Goal: Transaction & Acquisition: Purchase product/service

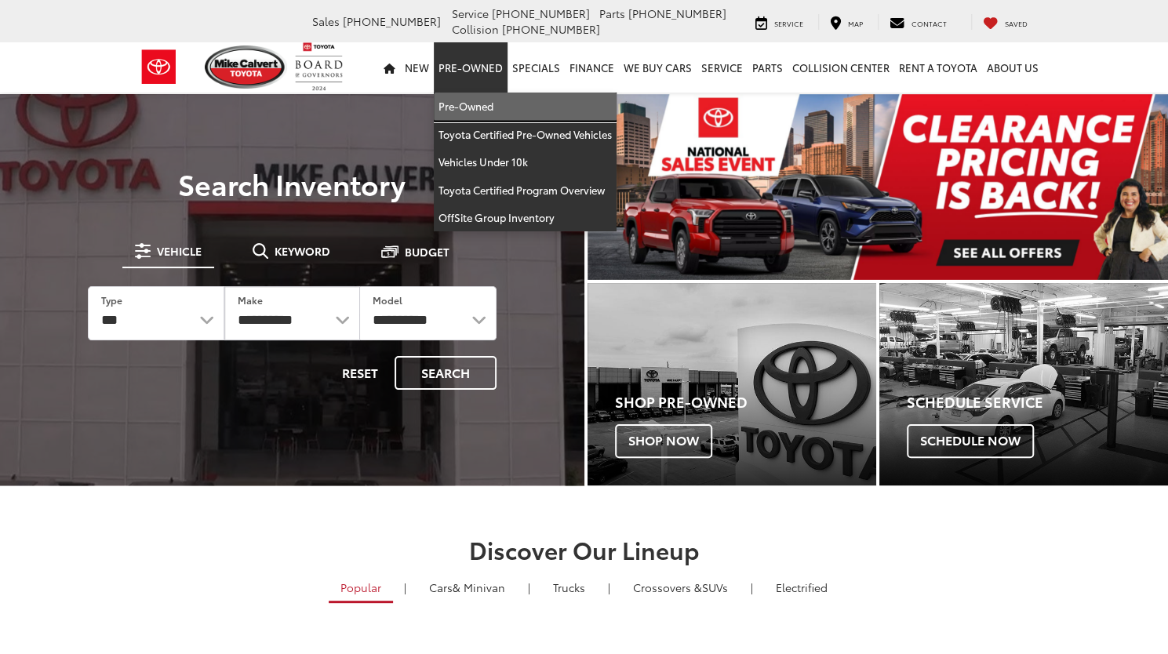
click at [475, 105] on link "Pre-Owned" at bounding box center [525, 107] width 183 height 28
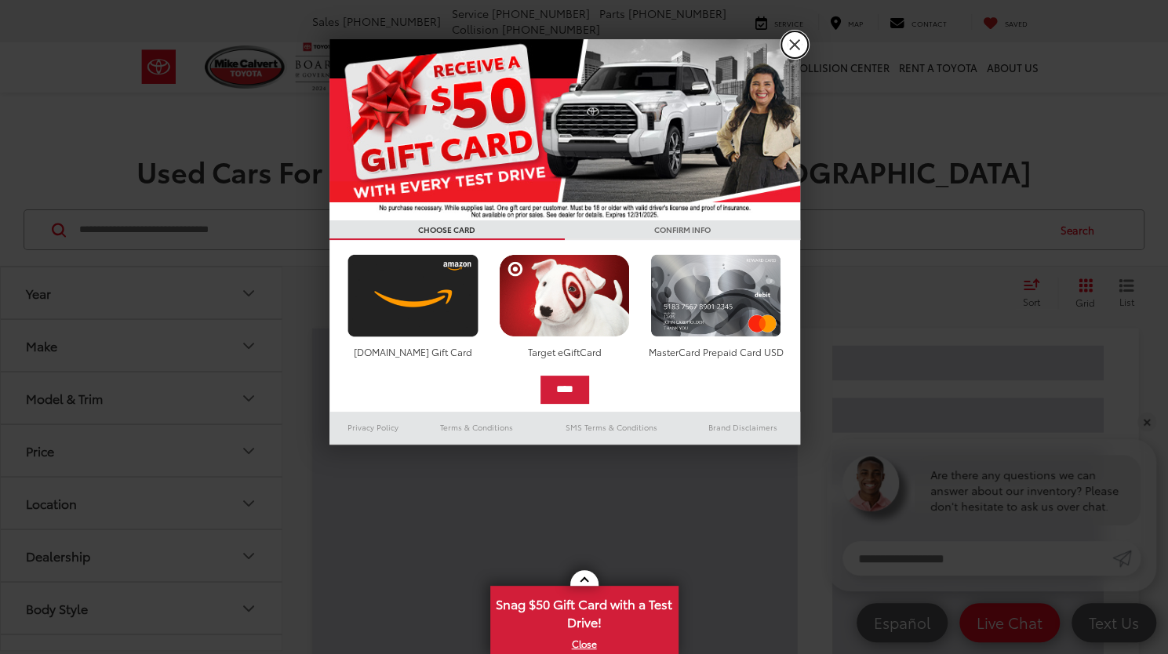
click at [786, 43] on link "X" at bounding box center [794, 44] width 27 height 27
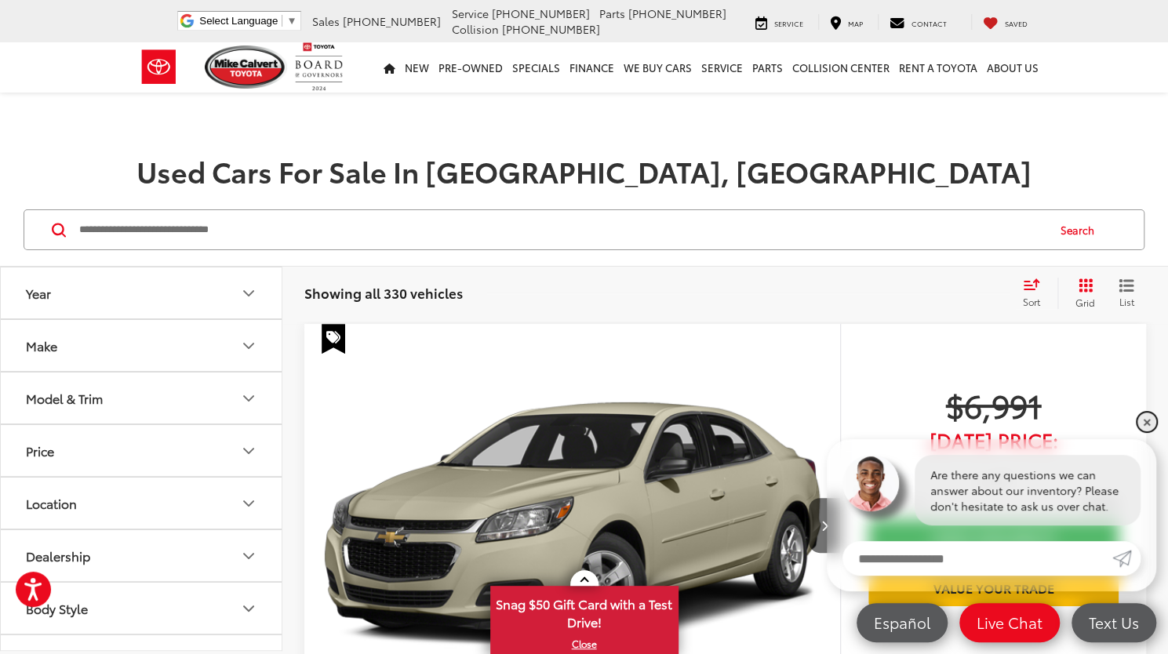
click at [1145, 421] on link "✕" at bounding box center [1146, 421] width 19 height 19
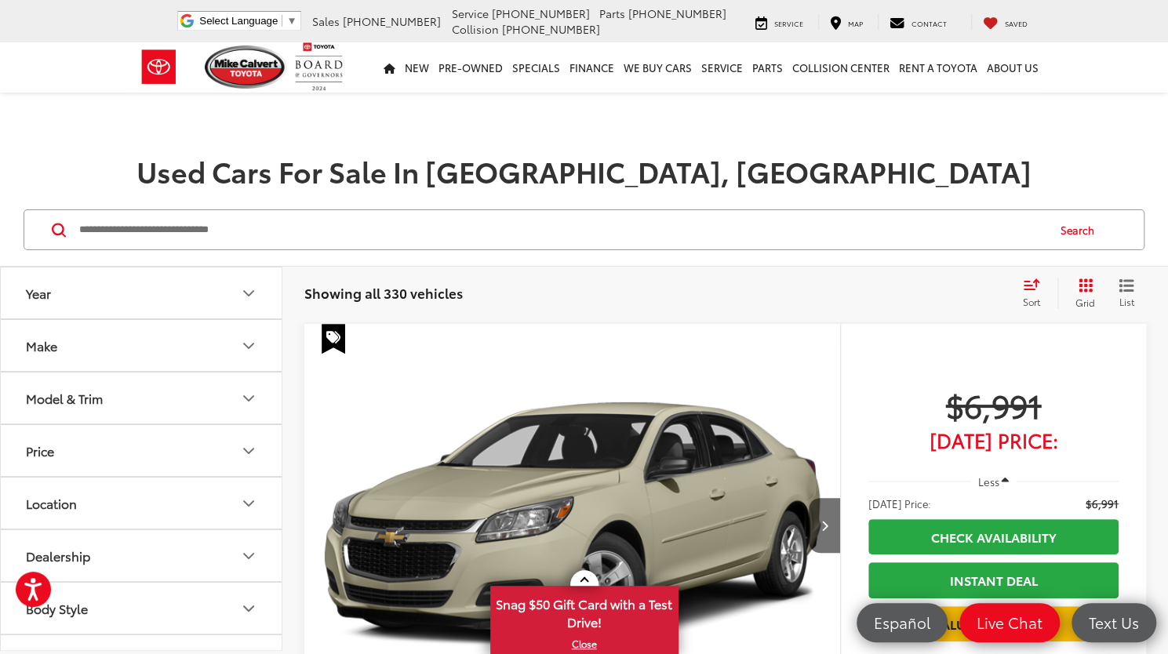
click at [1036, 283] on icon "Select sort value" at bounding box center [1031, 284] width 17 height 12
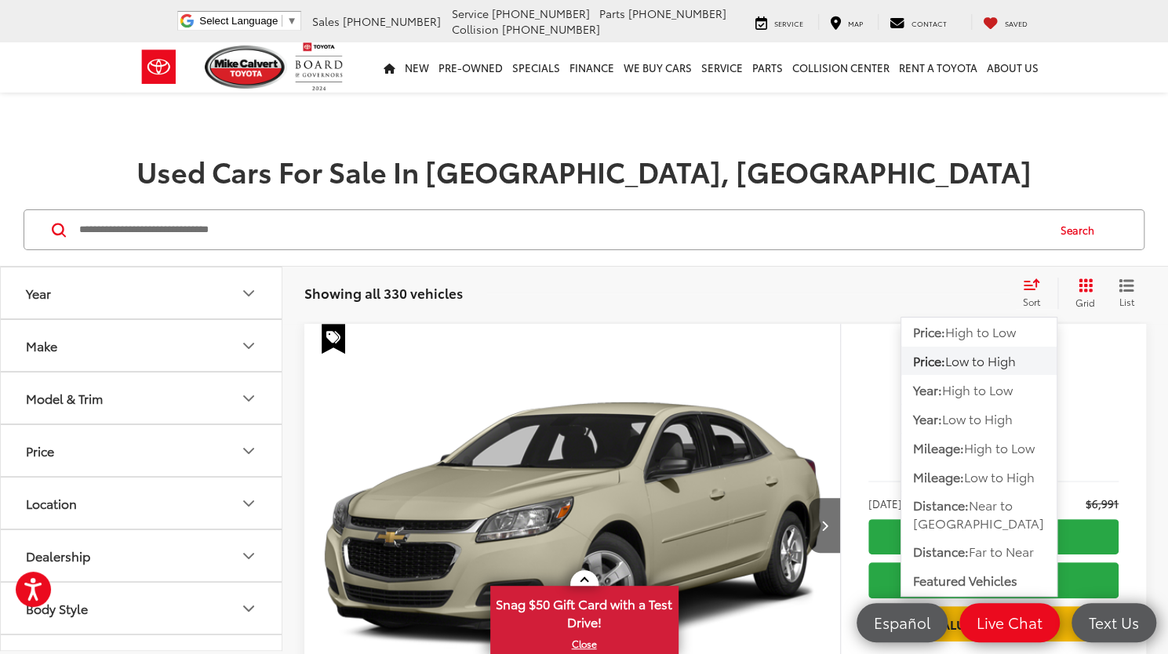
click at [986, 363] on span "Low to High" at bounding box center [980, 360] width 71 height 18
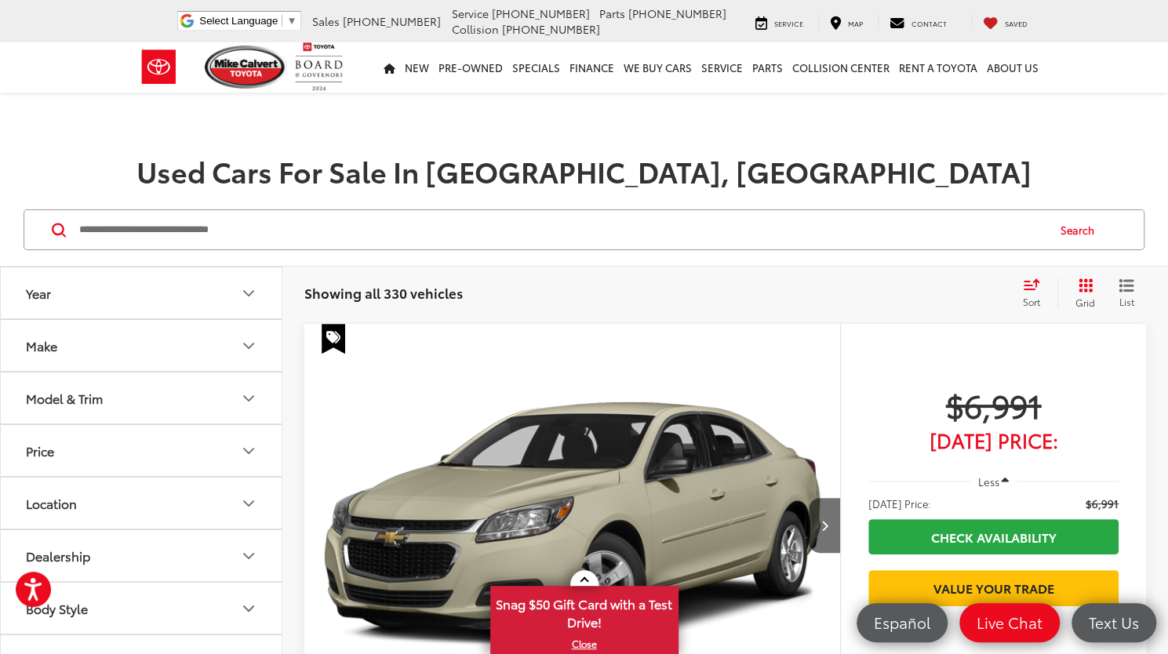
scroll to position [85, 0]
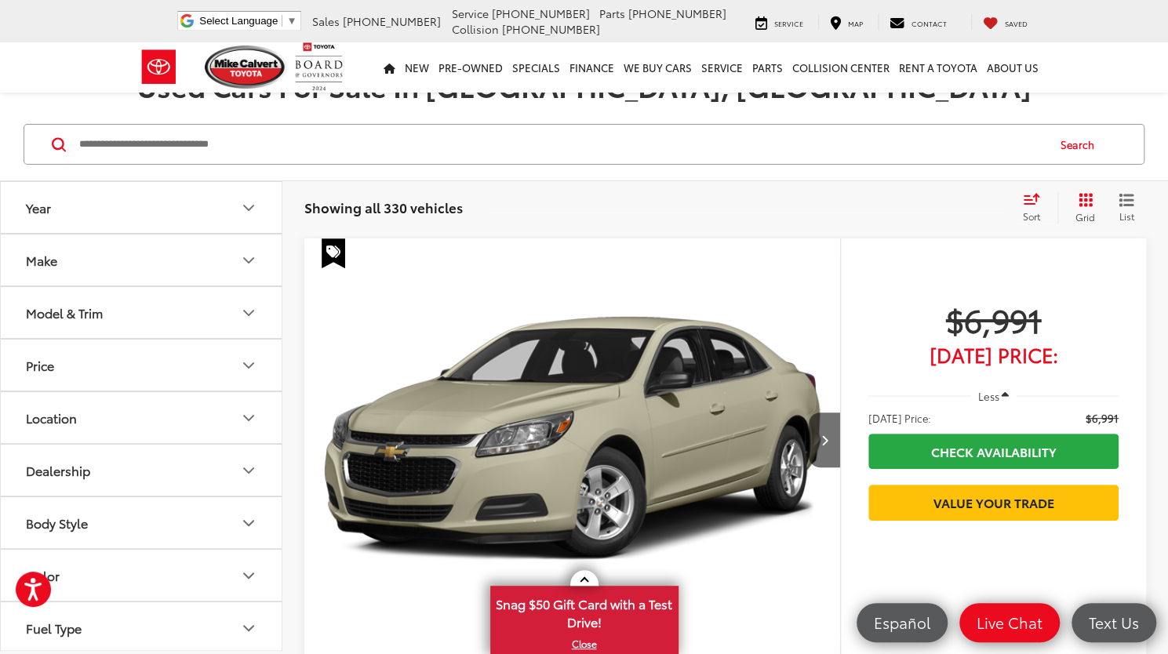
click at [1078, 193] on icon "Grid View" at bounding box center [1085, 200] width 14 height 14
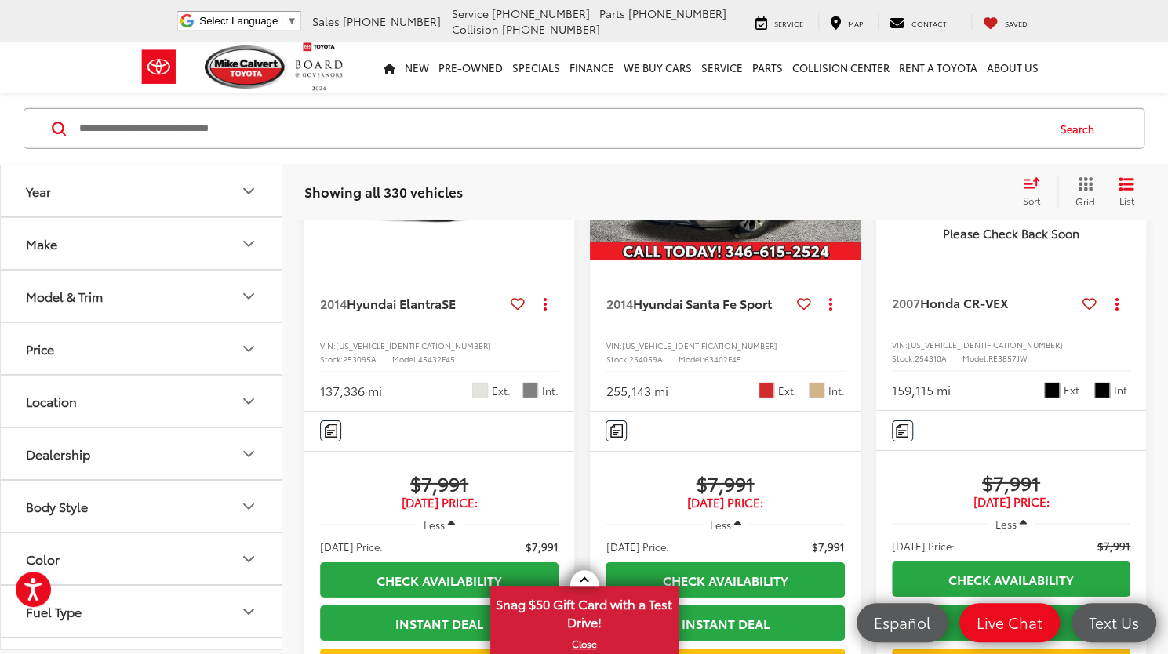
scroll to position [2672, 0]
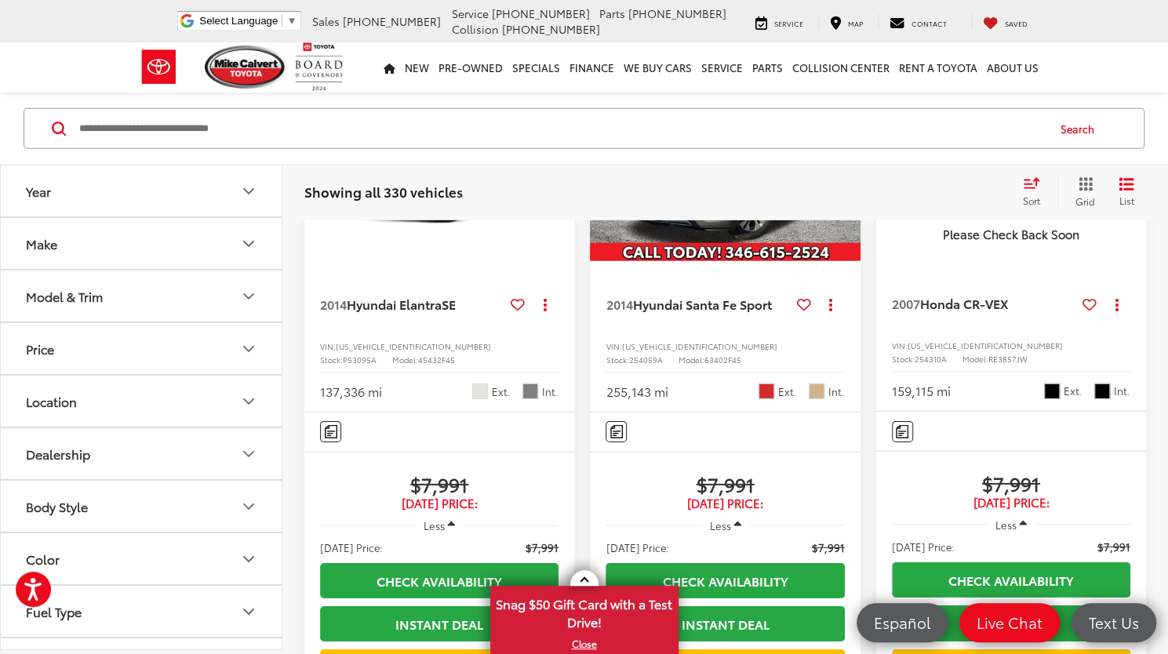
click at [560, 187] on button "Next image" at bounding box center [558, 160] width 31 height 55
click at [419, 313] on span "Hyundai Elantra" at bounding box center [394, 304] width 95 height 18
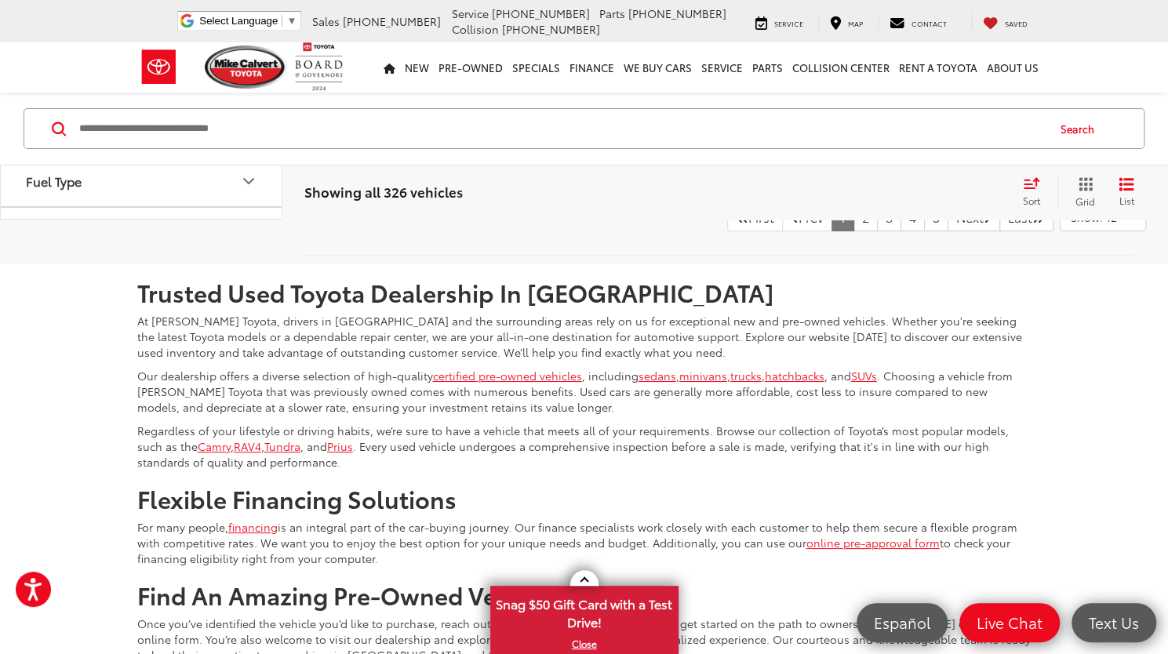
scroll to position [3362, 0]
click at [853, 230] on link "2" at bounding box center [865, 216] width 24 height 28
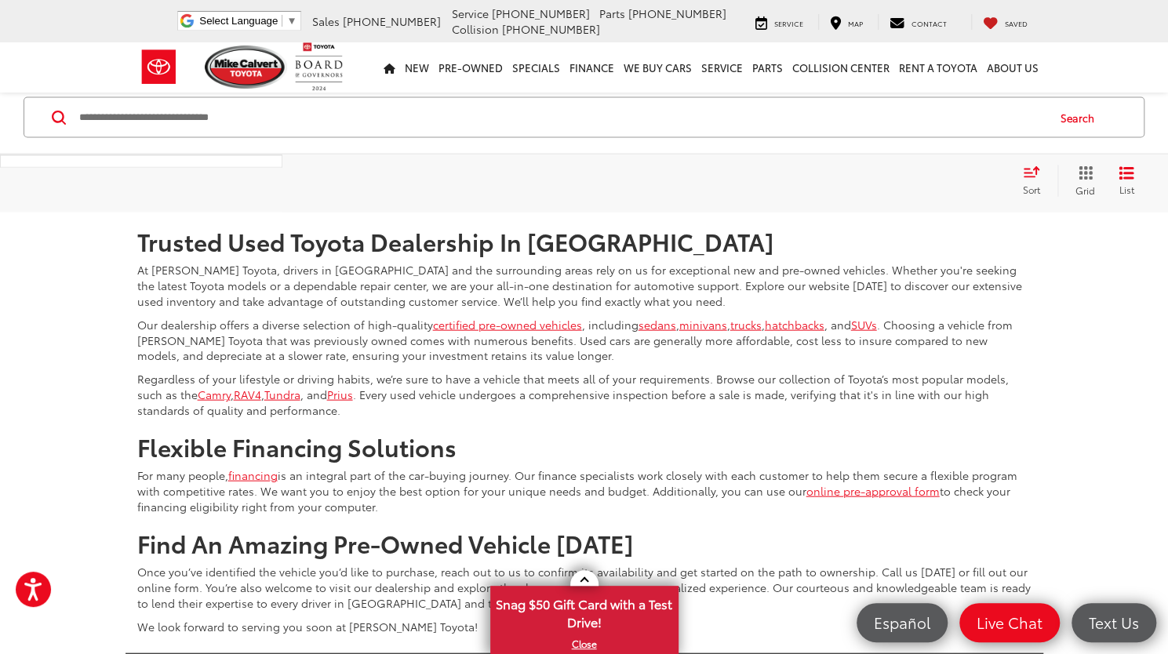
scroll to position [100, 0]
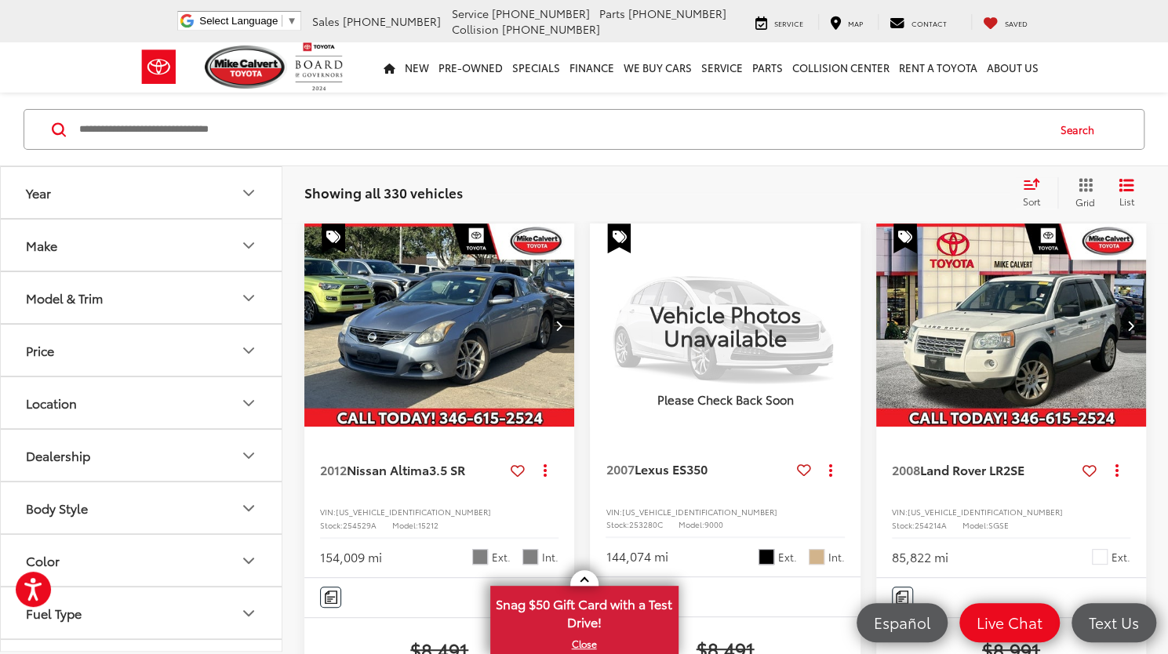
click at [103, 239] on button "Make" at bounding box center [142, 245] width 282 height 51
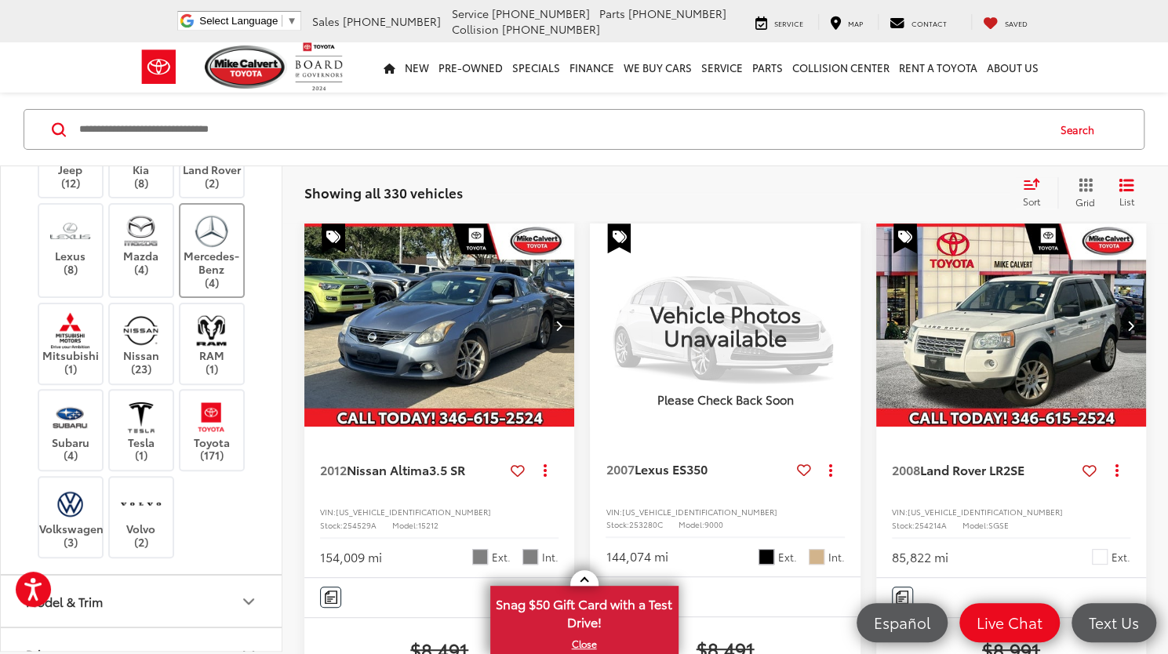
scroll to position [348, 0]
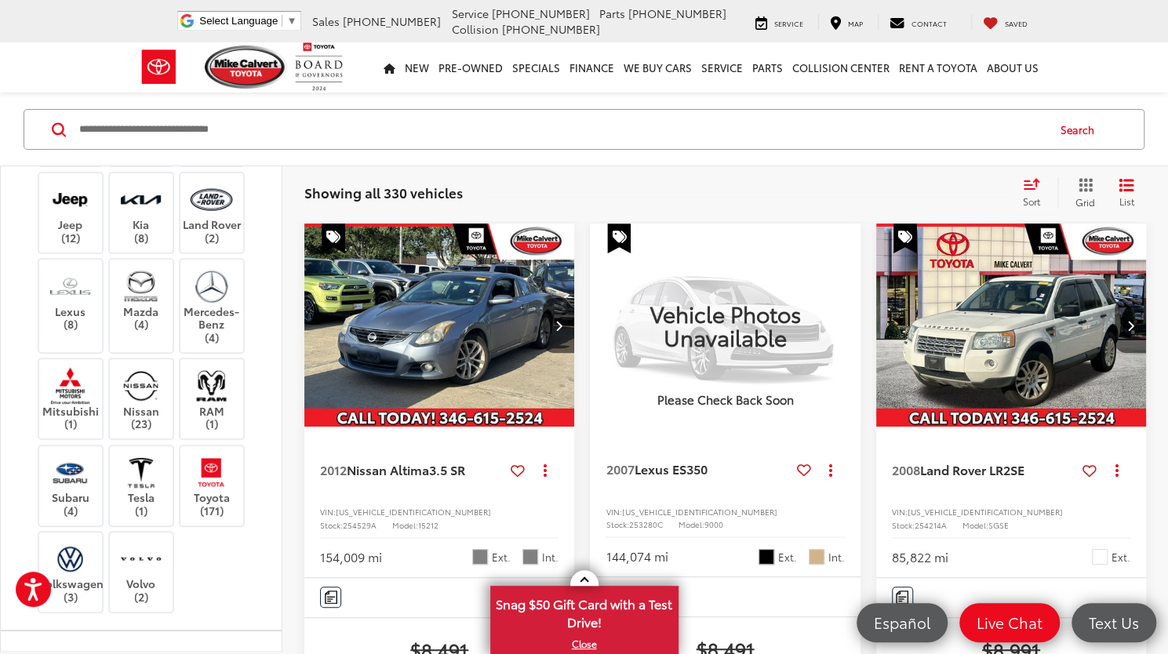
click at [190, 109] on label "Honda (9)" at bounding box center [212, 95] width 64 height 27
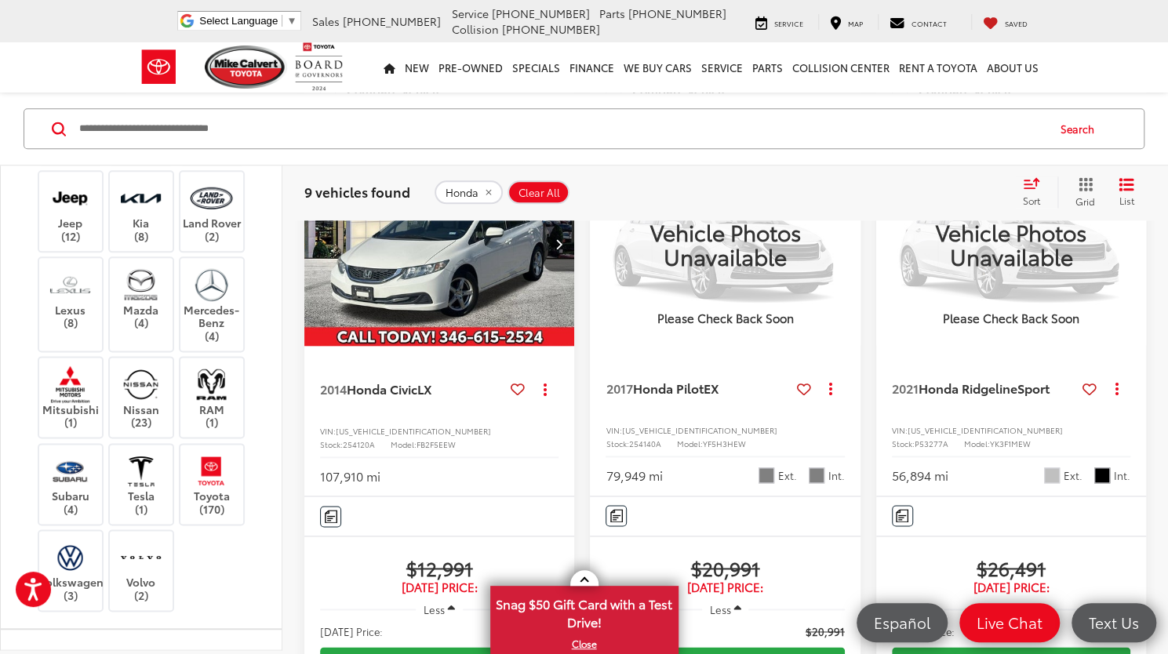
scroll to position [980, 0]
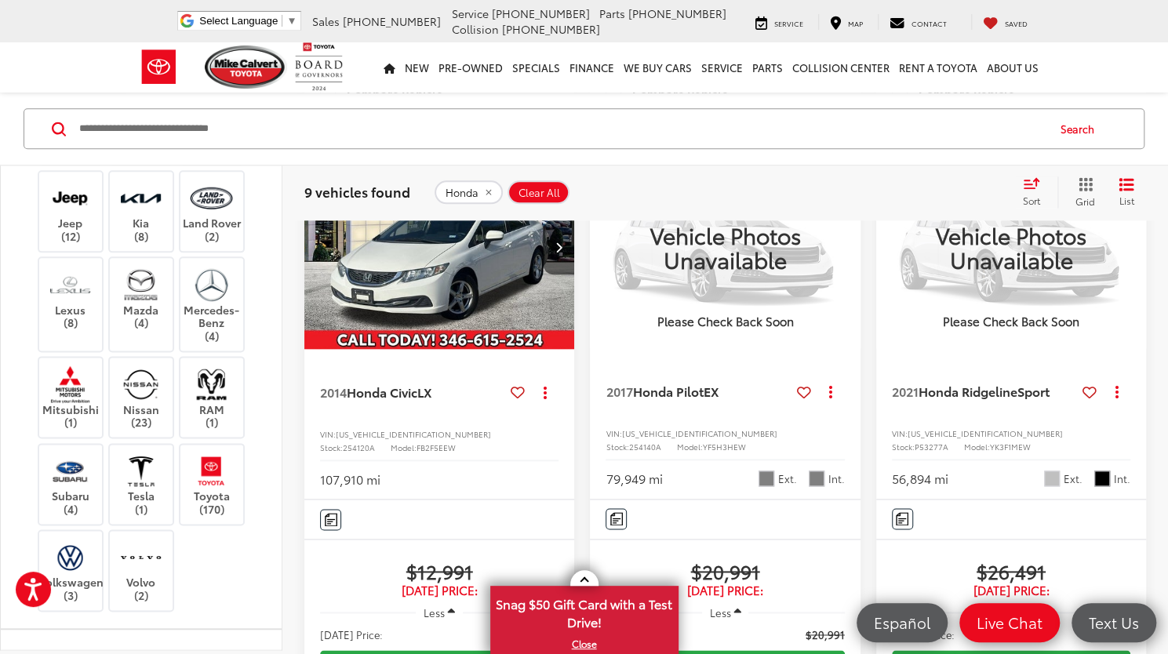
click at [212, 81] on img at bounding box center [212, 81] width 0 height 0
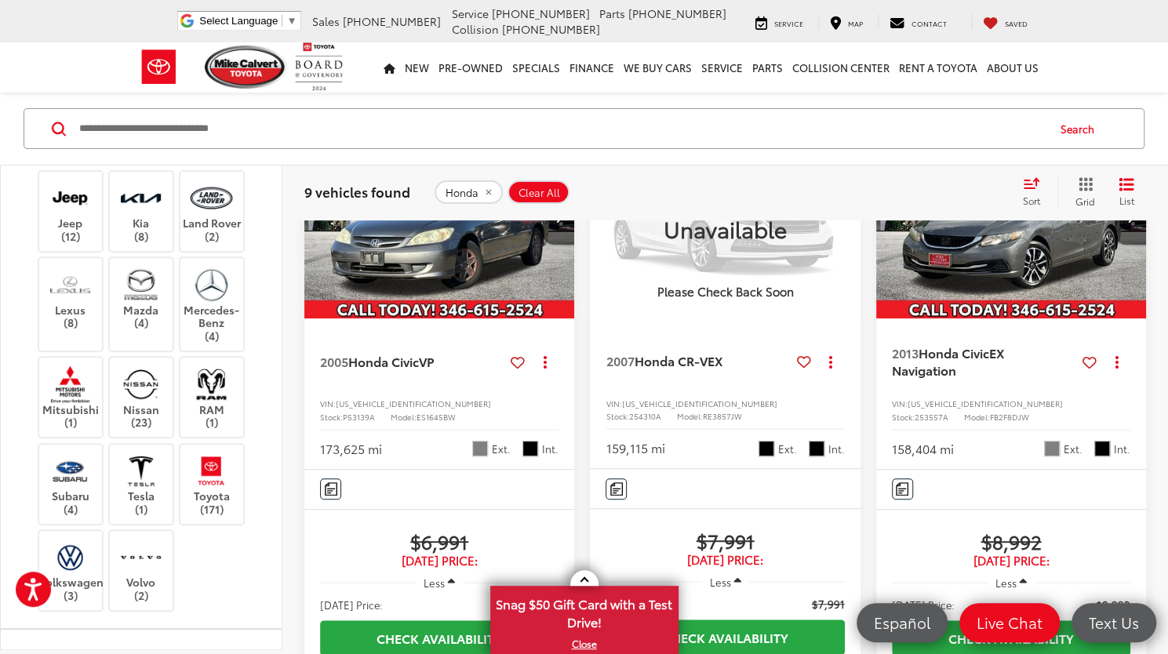
scroll to position [100, 0]
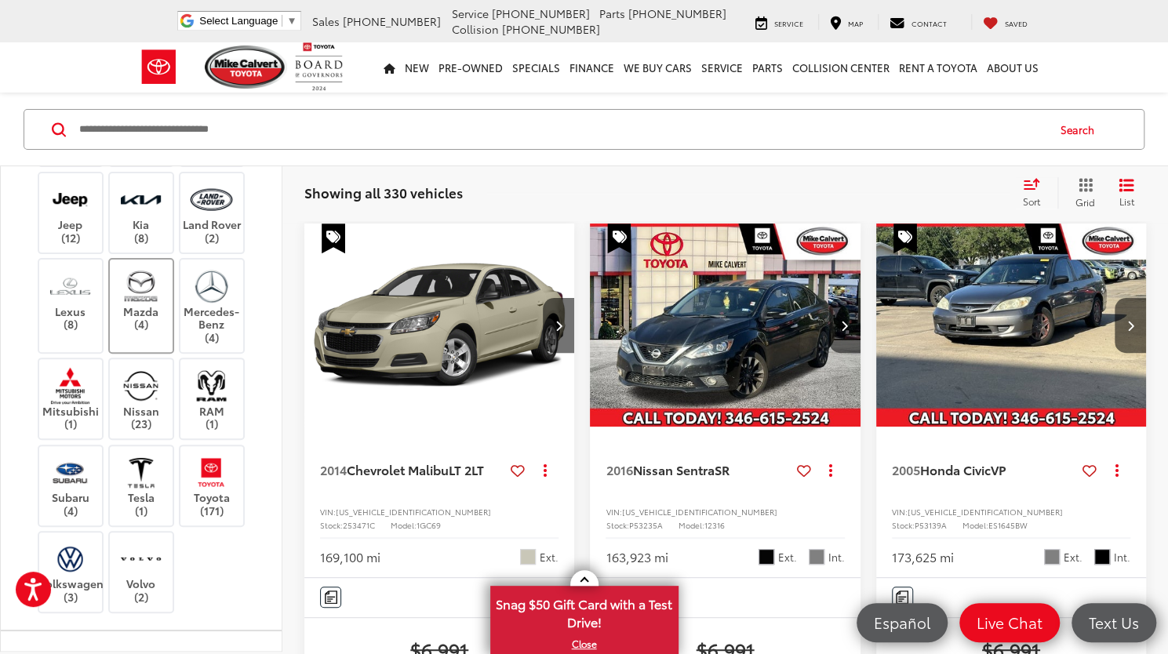
click at [129, 304] on img at bounding box center [140, 285] width 43 height 37
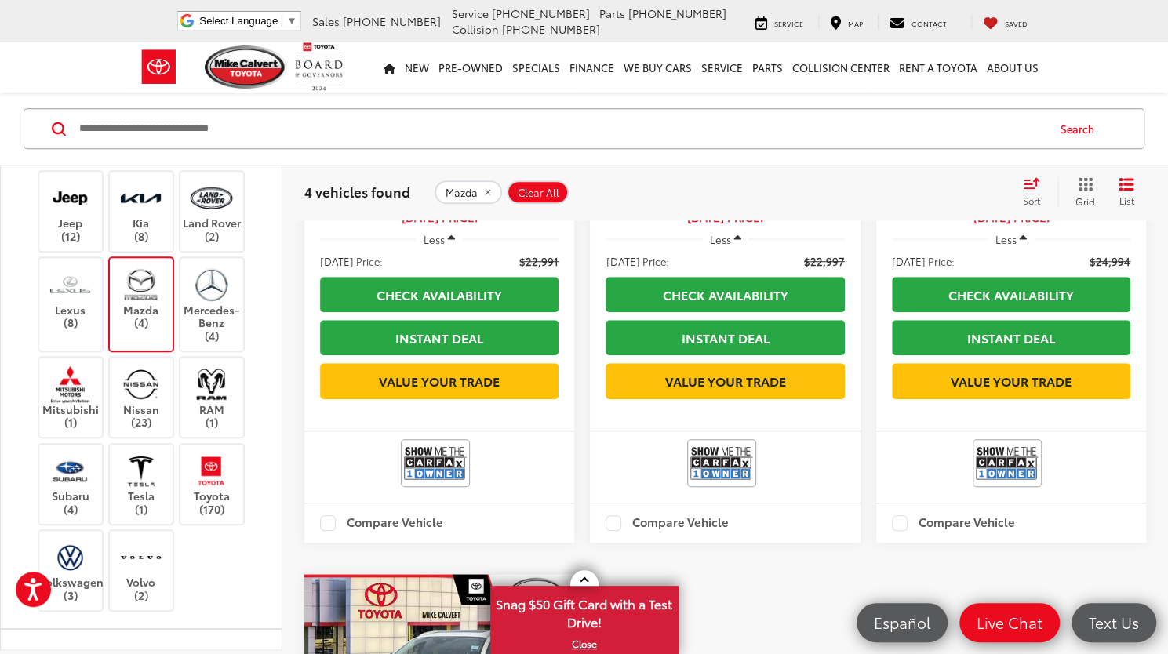
scroll to position [532, 0]
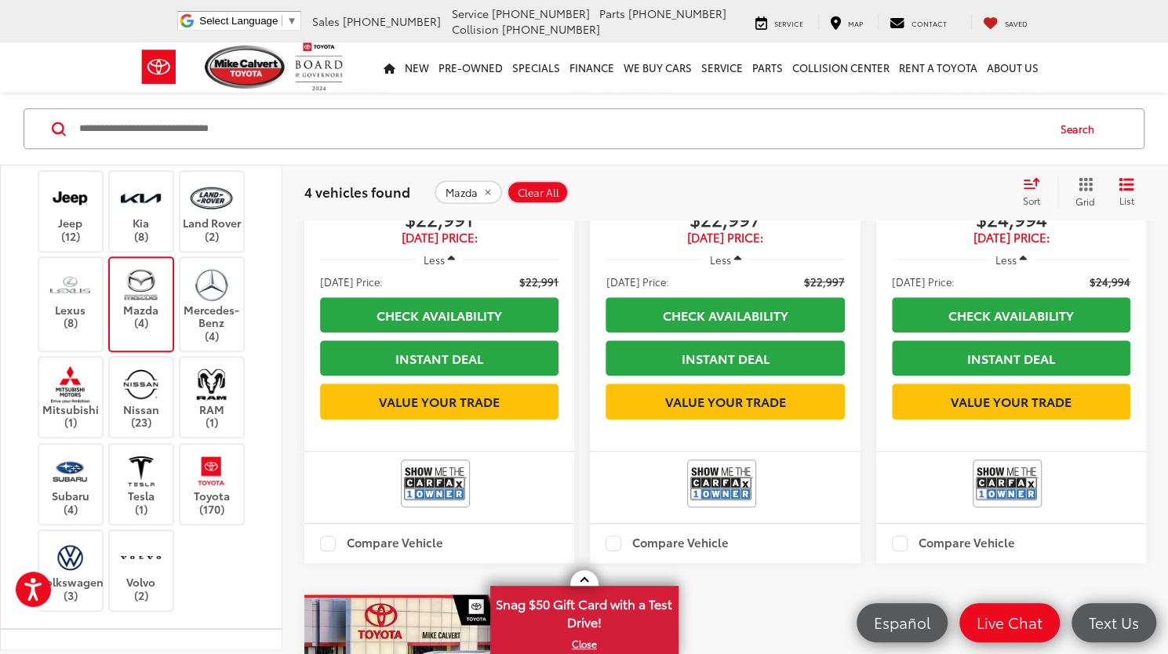
click at [157, 303] on img at bounding box center [140, 284] width 43 height 37
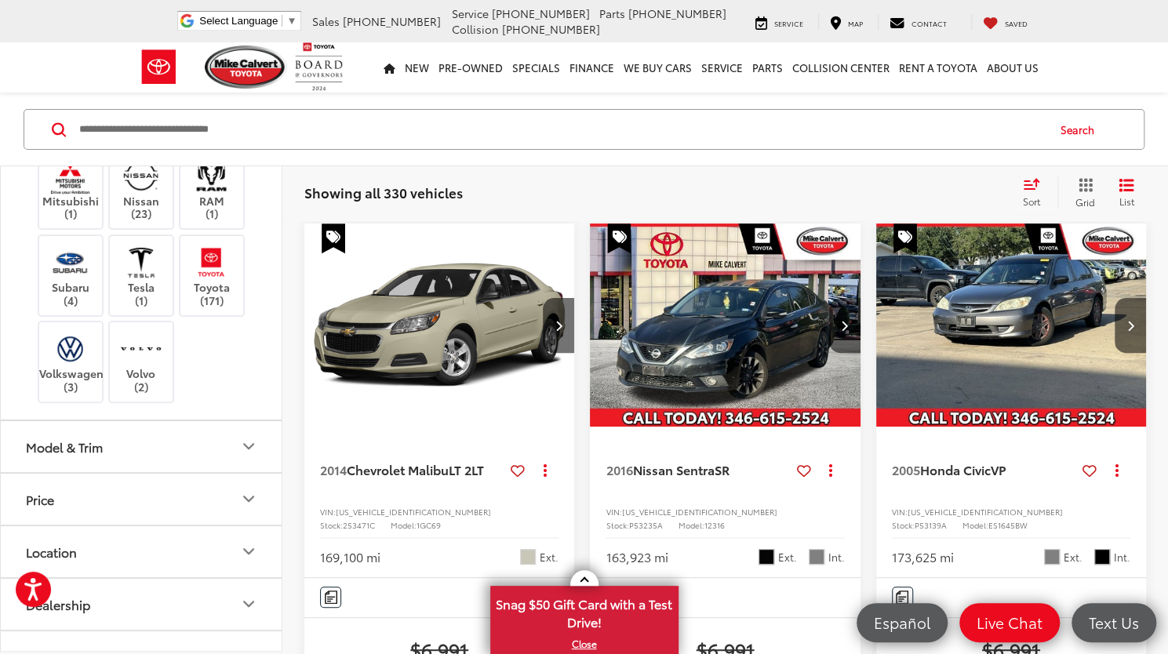
scroll to position [561, 0]
click at [204, 305] on label "Toyota (171)" at bounding box center [212, 274] width 64 height 64
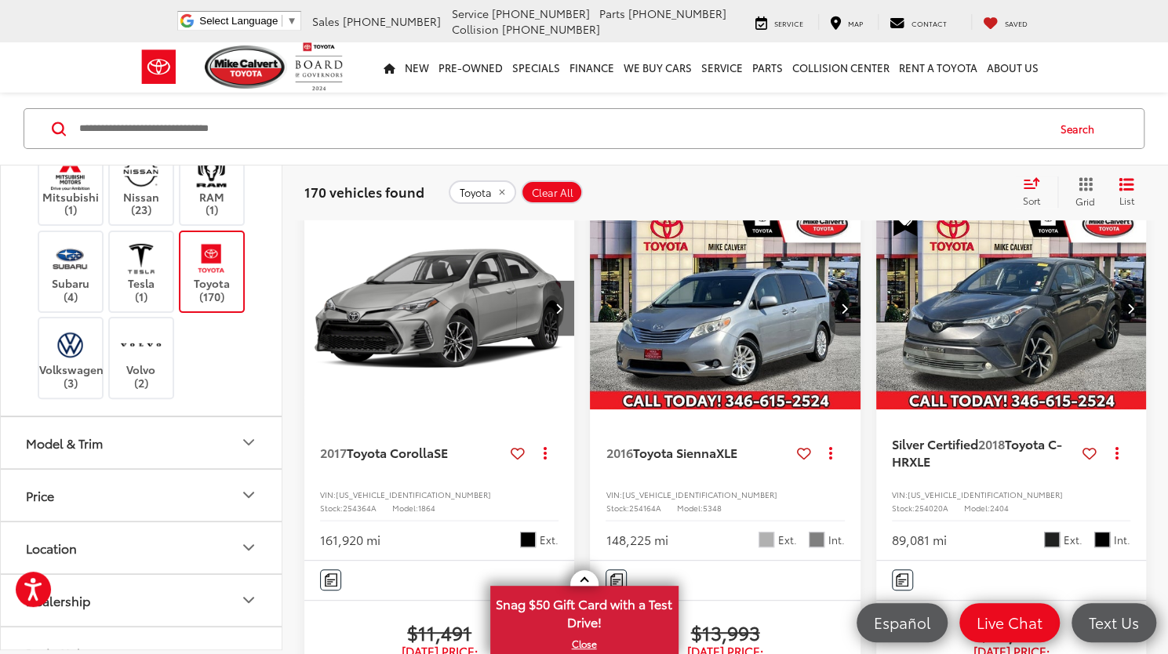
scroll to position [118, 0]
click at [376, 452] on span "Toyota Corolla" at bounding box center [390, 452] width 87 height 18
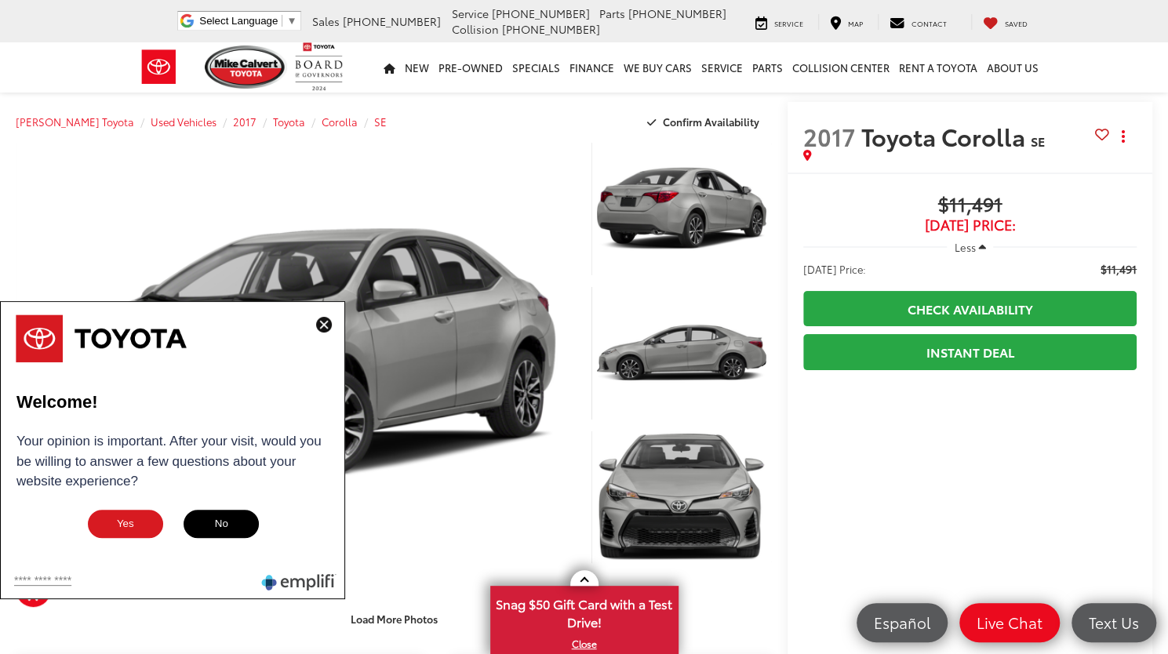
click at [324, 324] on img at bounding box center [324, 325] width 16 height 16
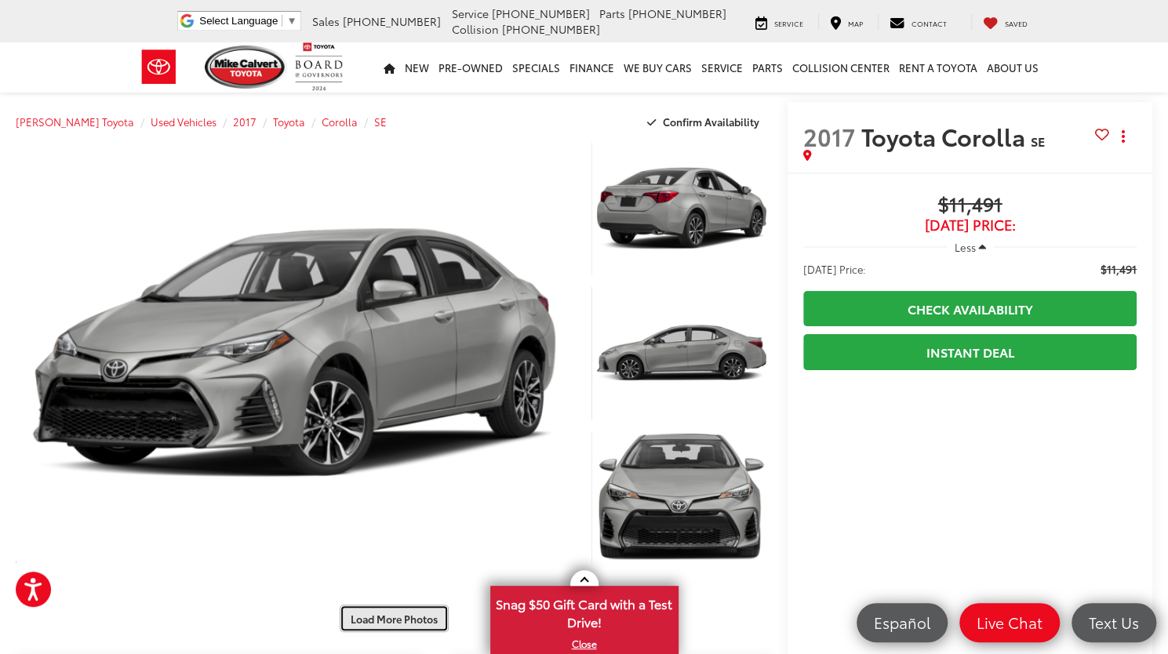
click at [413, 622] on button "Load More Photos" at bounding box center [394, 618] width 109 height 27
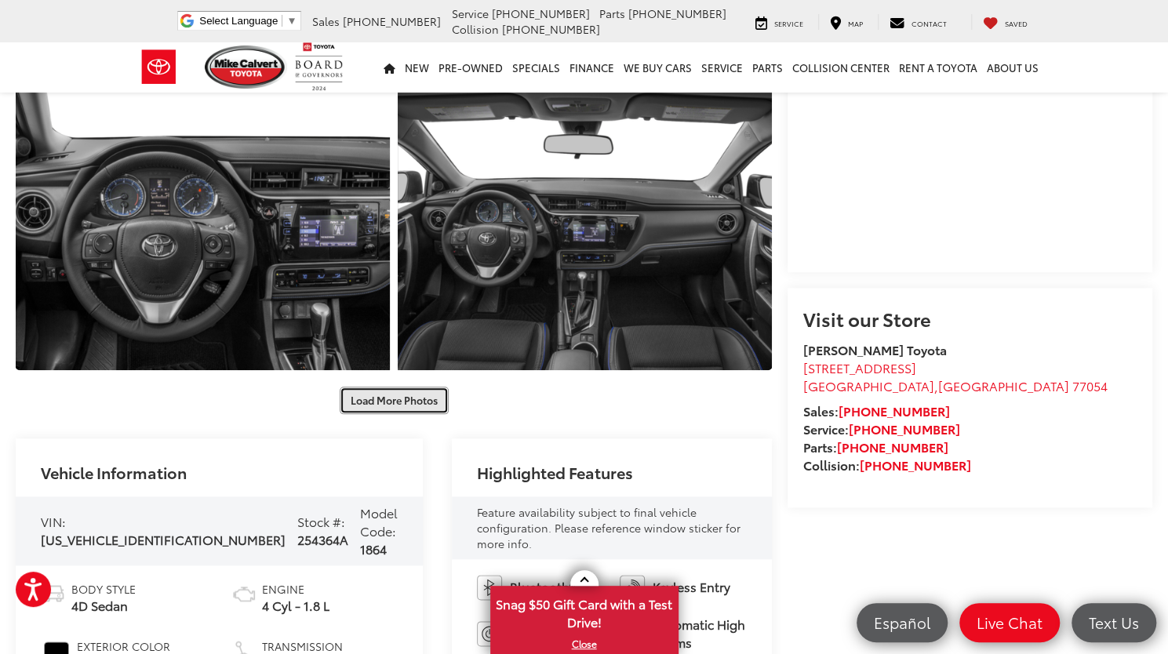
scroll to position [790, 0]
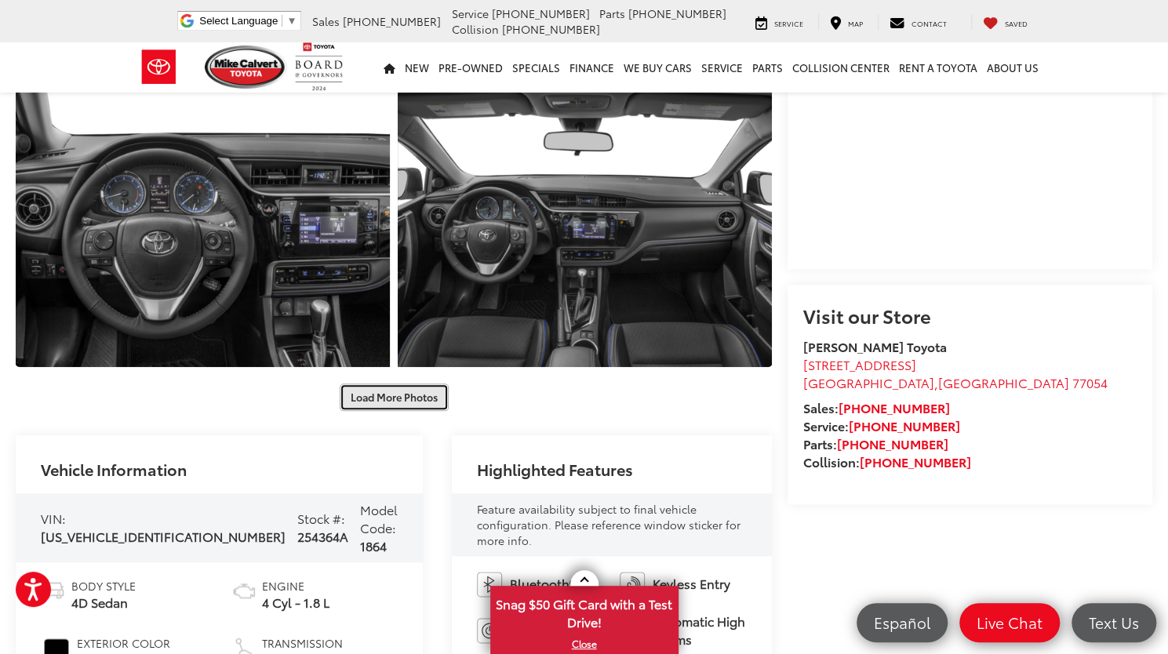
click at [423, 396] on button "Load More Photos" at bounding box center [394, 396] width 109 height 27
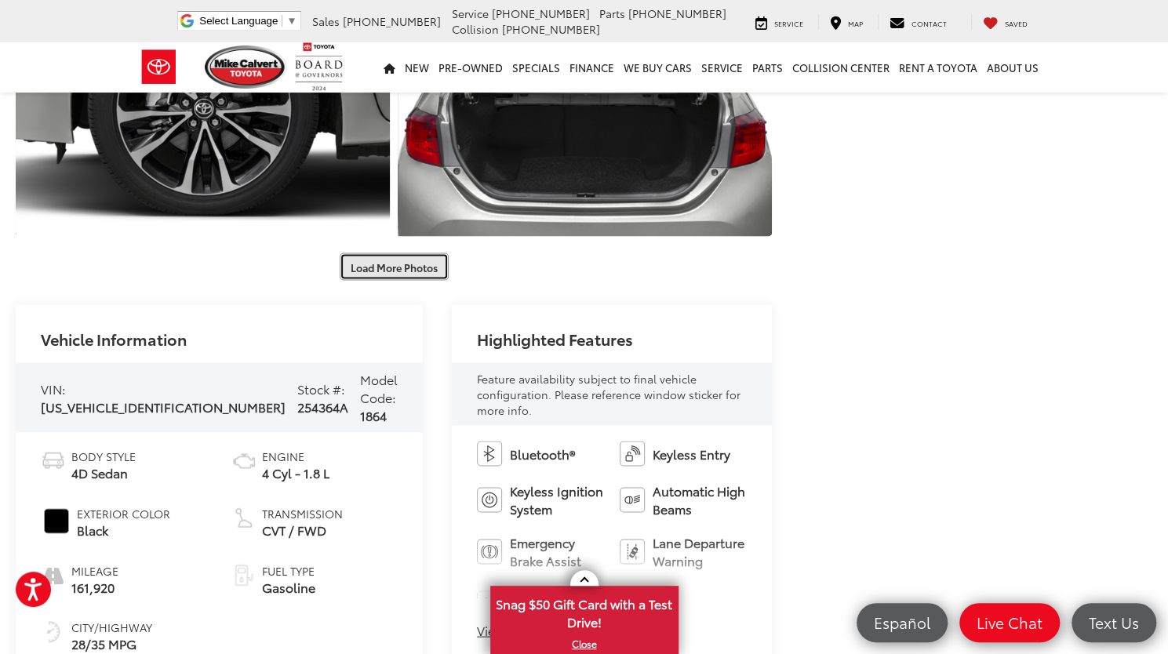
scroll to position [1557, 0]
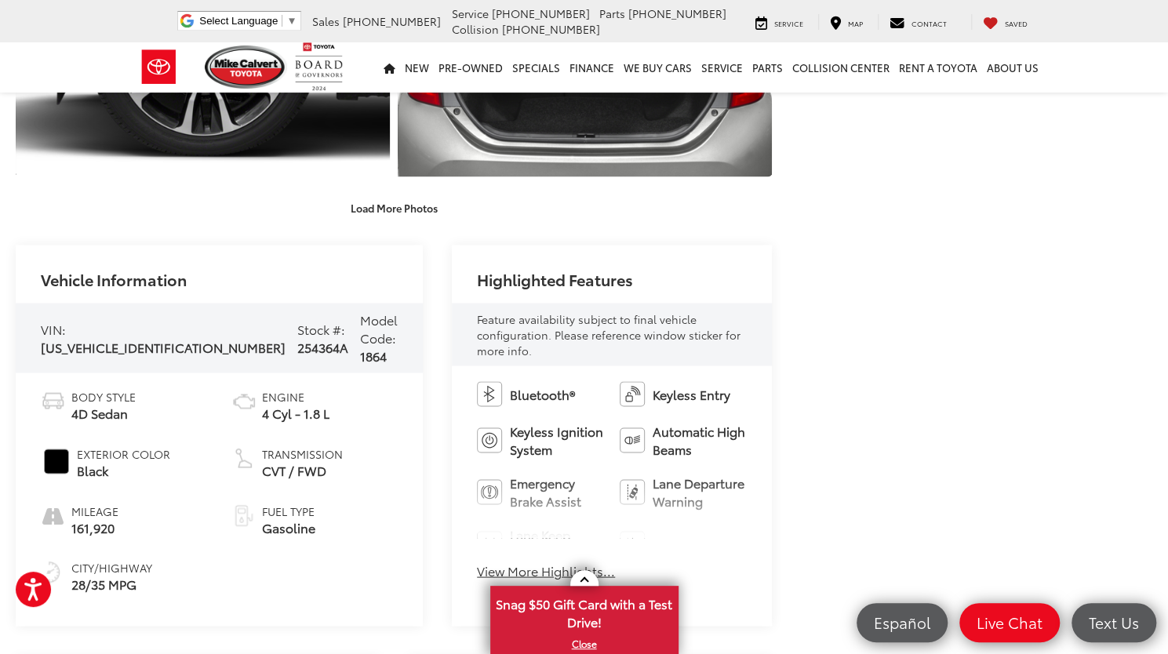
click at [881, 151] on div "[PERSON_NAME] Toyota Used Vehicles 2017 Toyota Corolla SE Confirm Availability …" at bounding box center [584, 175] width 1168 height 3309
